Goal: Information Seeking & Learning: Learn about a topic

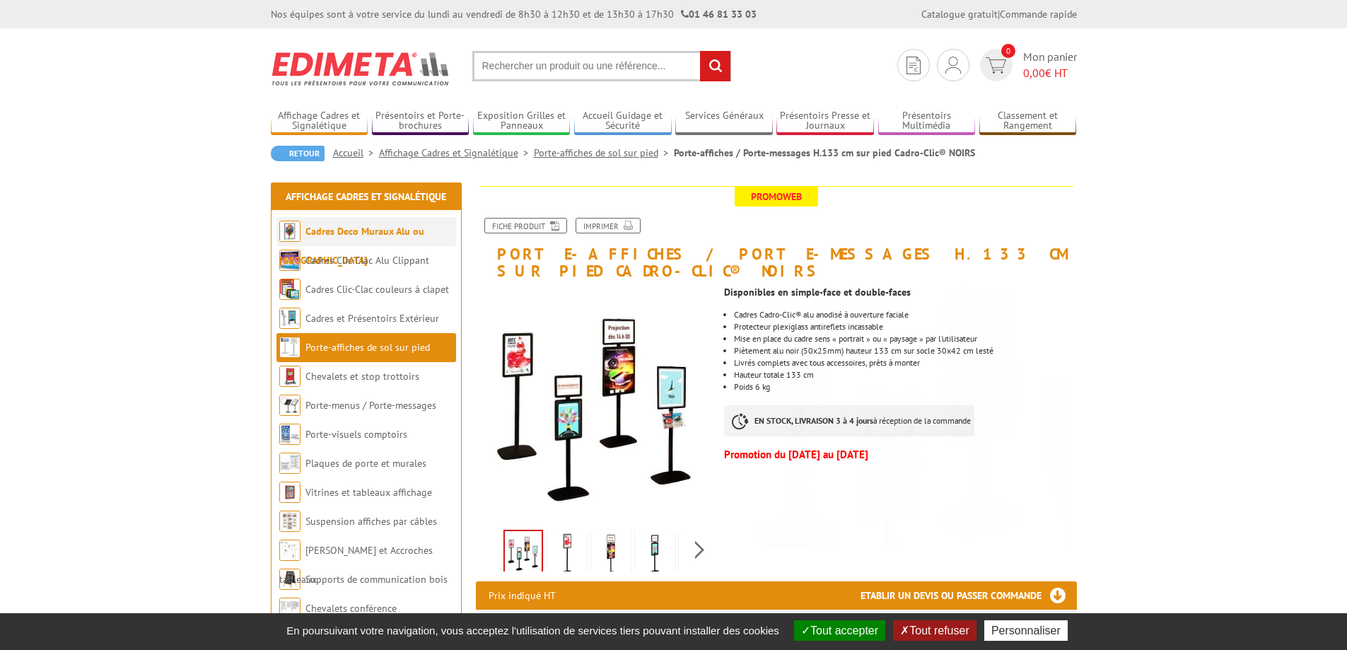
click at [402, 228] on link "Cadres Deco Muraux Alu ou [GEOGRAPHIC_DATA]" at bounding box center [351, 246] width 145 height 42
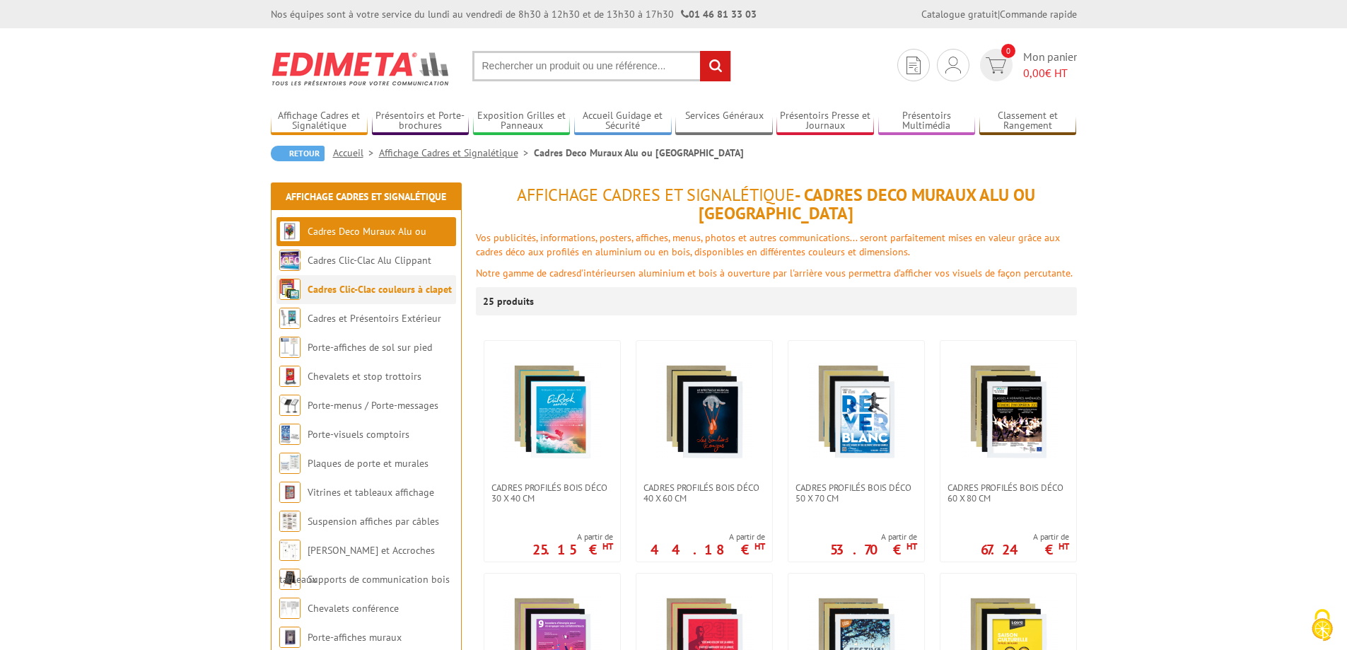
click at [409, 293] on link "Cadres Clic-Clac couleurs à clapet" at bounding box center [379, 289] width 144 height 13
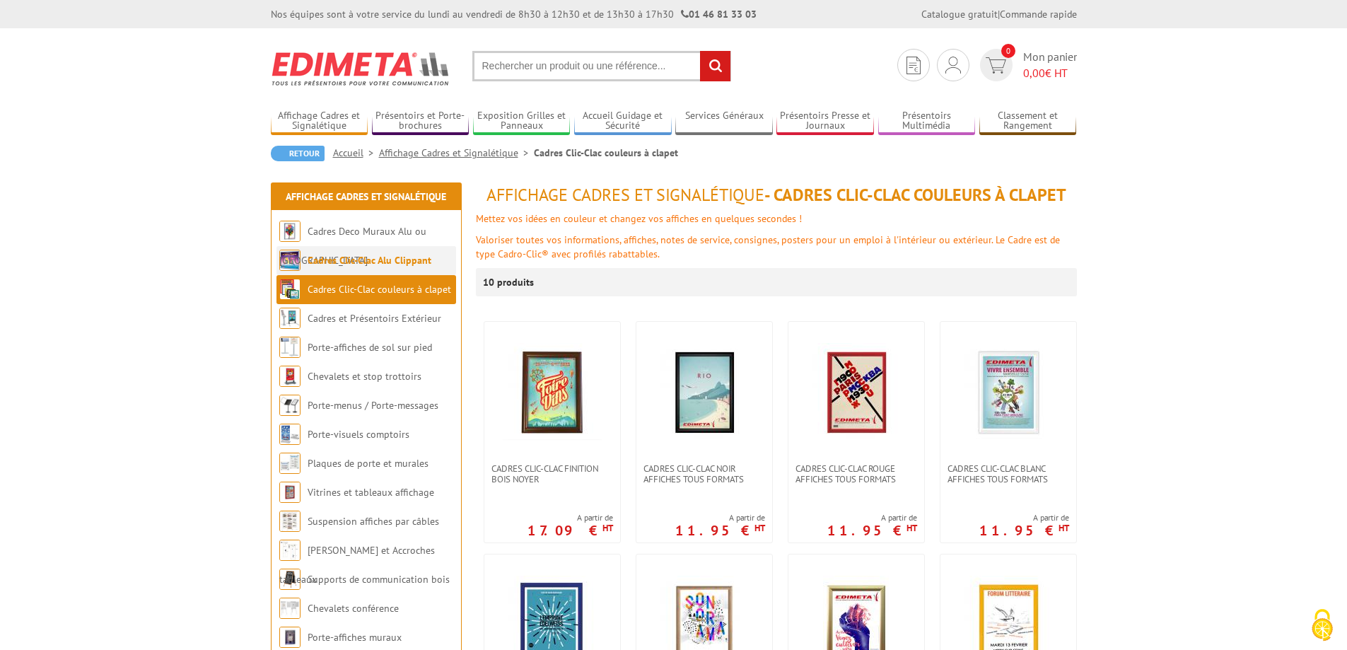
click at [421, 262] on link "Cadres Clic-Clac Alu Clippant" at bounding box center [369, 260] width 124 height 13
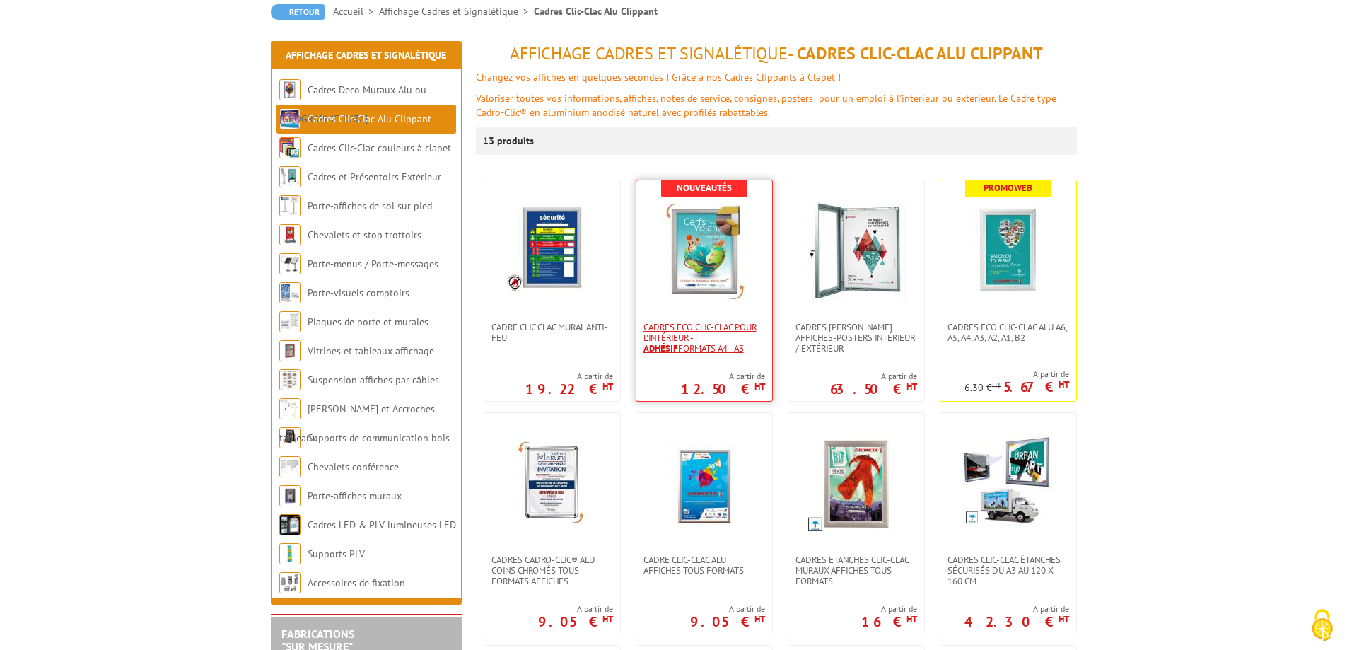
click at [695, 346] on span "Cadres Eco Clic-Clac pour l'intérieur - Adhésif formats A4 - A3" at bounding box center [704, 338] width 122 height 32
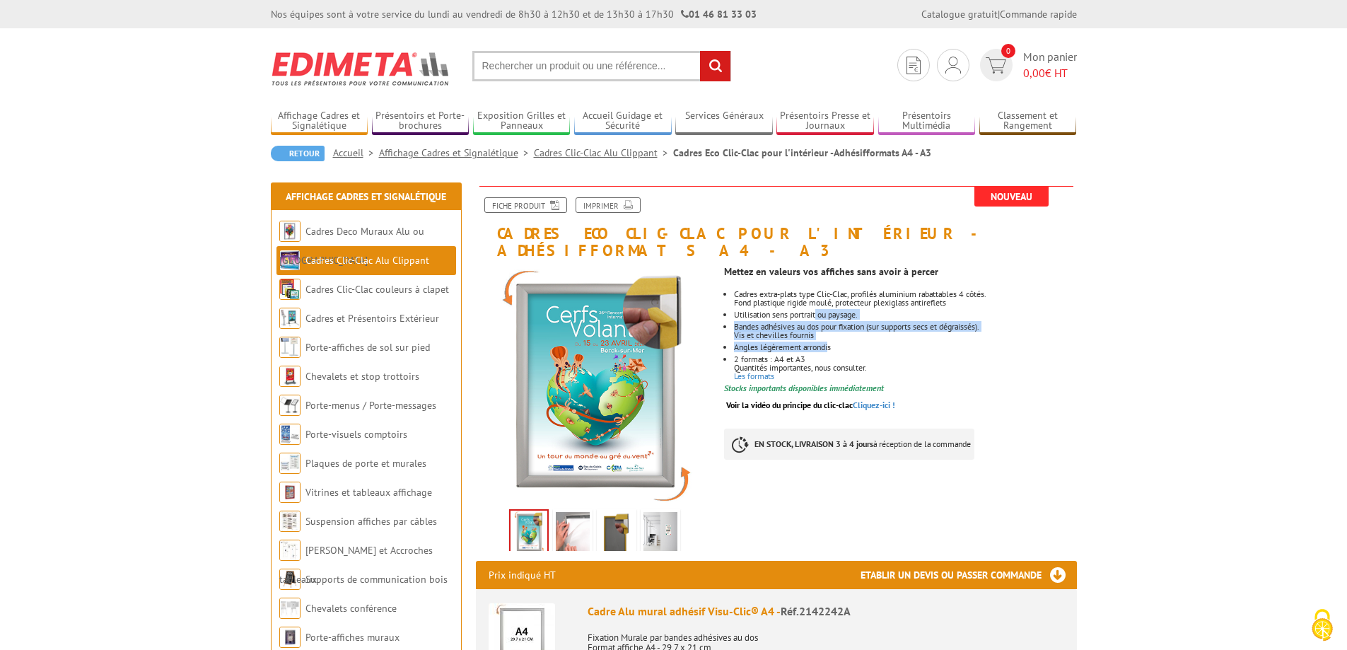
drag, startPoint x: 824, startPoint y: 303, endPoint x: 832, endPoint y: 327, distance: 24.6
click at [832, 327] on ul "Cadres extra-plats type Clic-Clac, profilés aluminium rabattables 4 côtés. Fond…" at bounding box center [900, 335] width 352 height 90
click at [832, 343] on li "Angles légèrement arrondis" at bounding box center [905, 347] width 342 height 8
drag, startPoint x: 843, startPoint y: 304, endPoint x: 847, endPoint y: 321, distance: 17.3
click at [847, 322] on li "Bandes adhésives au dos pour fixation (sur supports secs et dégraissés). Vis et…" at bounding box center [905, 330] width 342 height 17
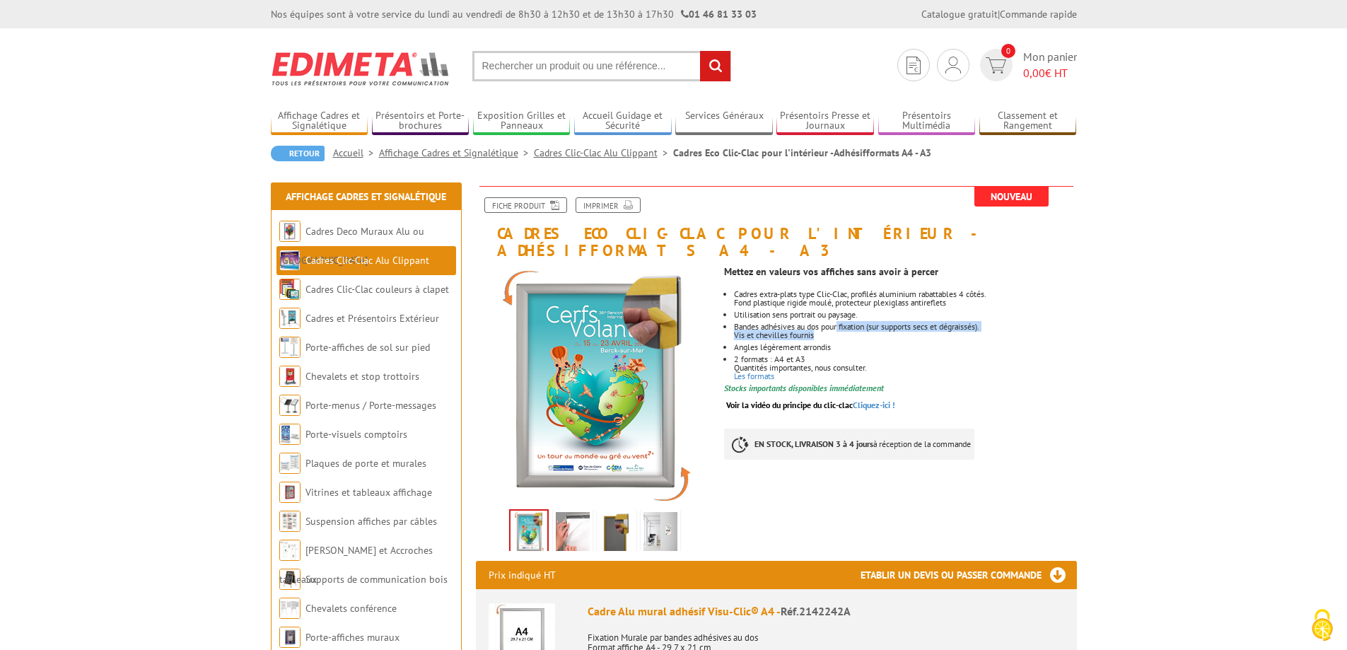
click at [847, 331] on p "Vis et chevilles fournis" at bounding box center [905, 335] width 342 height 8
click at [848, 310] on ul "Cadres extra-plats type Clic-Clac, profilés aluminium rabattables 4 côtés. Fond…" at bounding box center [900, 335] width 352 height 90
click at [848, 322] on p "Bandes adhésives au dos pour fixation (sur supports secs et dégraissés)." at bounding box center [905, 326] width 342 height 8
drag, startPoint x: 849, startPoint y: 299, endPoint x: 852, endPoint y: 314, distance: 15.1
click at [852, 314] on ul "Cadres extra-plats type Clic-Clac, profilés aluminium rabattables 4 côtés. Fond…" at bounding box center [900, 335] width 352 height 90
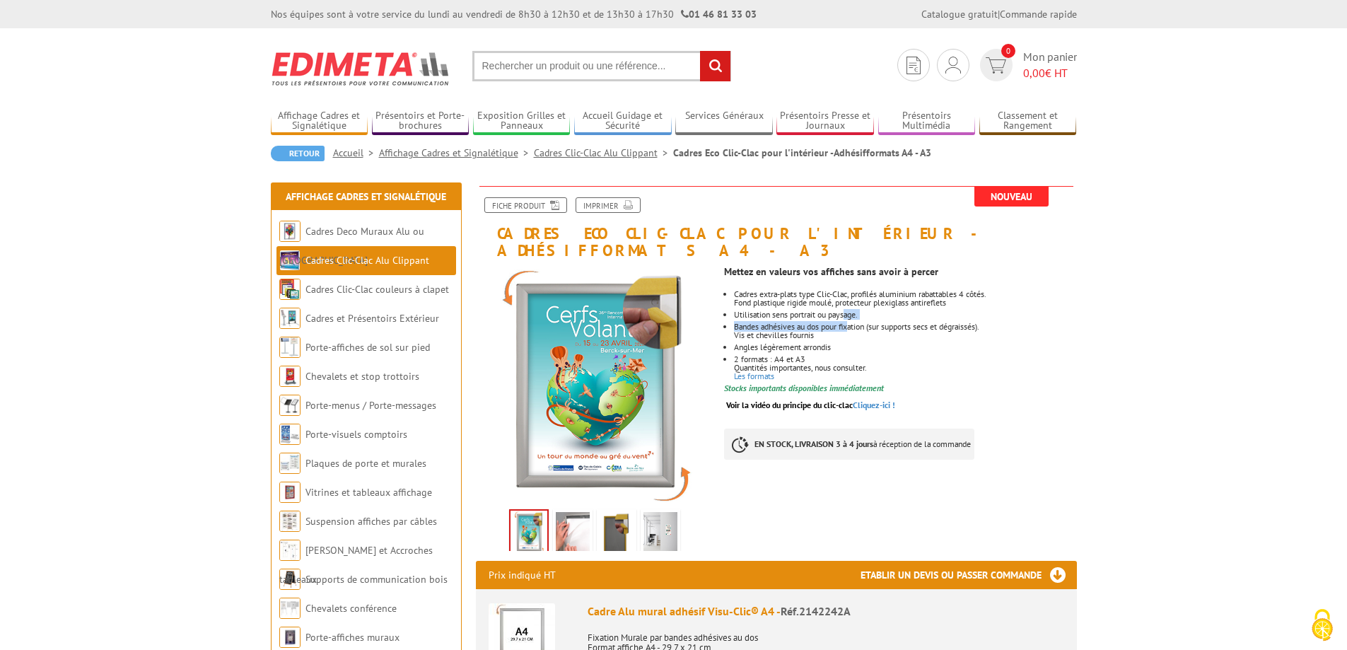
click at [852, 322] on p "Bandes adhésives au dos pour fixation (sur supports secs et dégraissés)." at bounding box center [905, 326] width 342 height 8
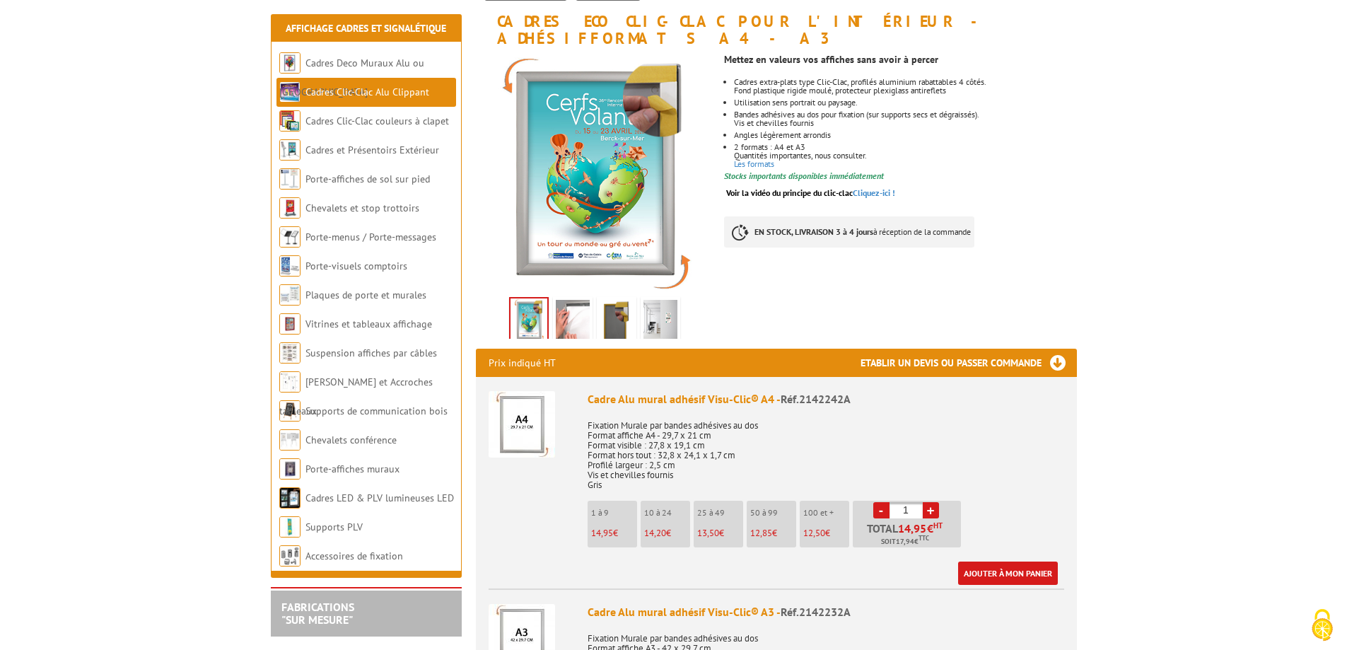
scroll to position [283, 0]
